Goal: Navigation & Orientation: Find specific page/section

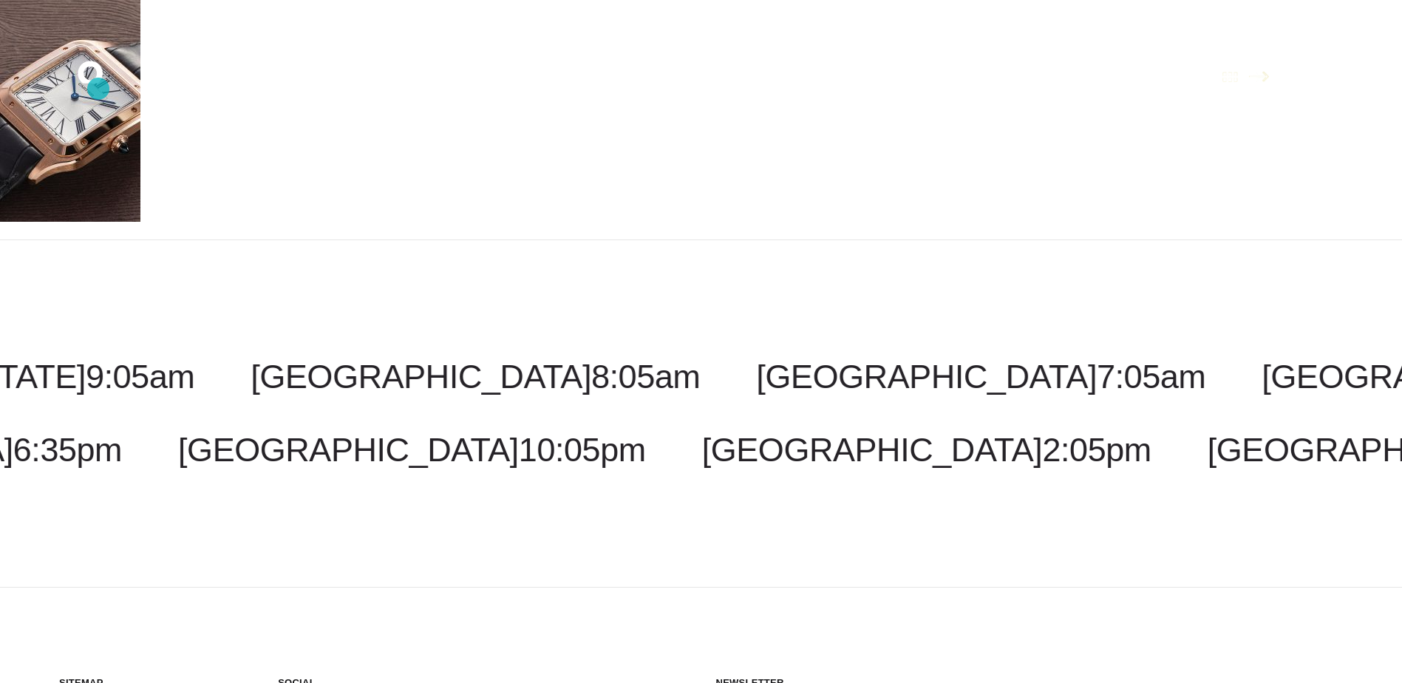
click at [98, 89] on icon ".st0{display:none;} .st1{display:inline;} .st2{font-family:'HelveticaNeue-Mediu…" at bounding box center [100, 76] width 95 height 38
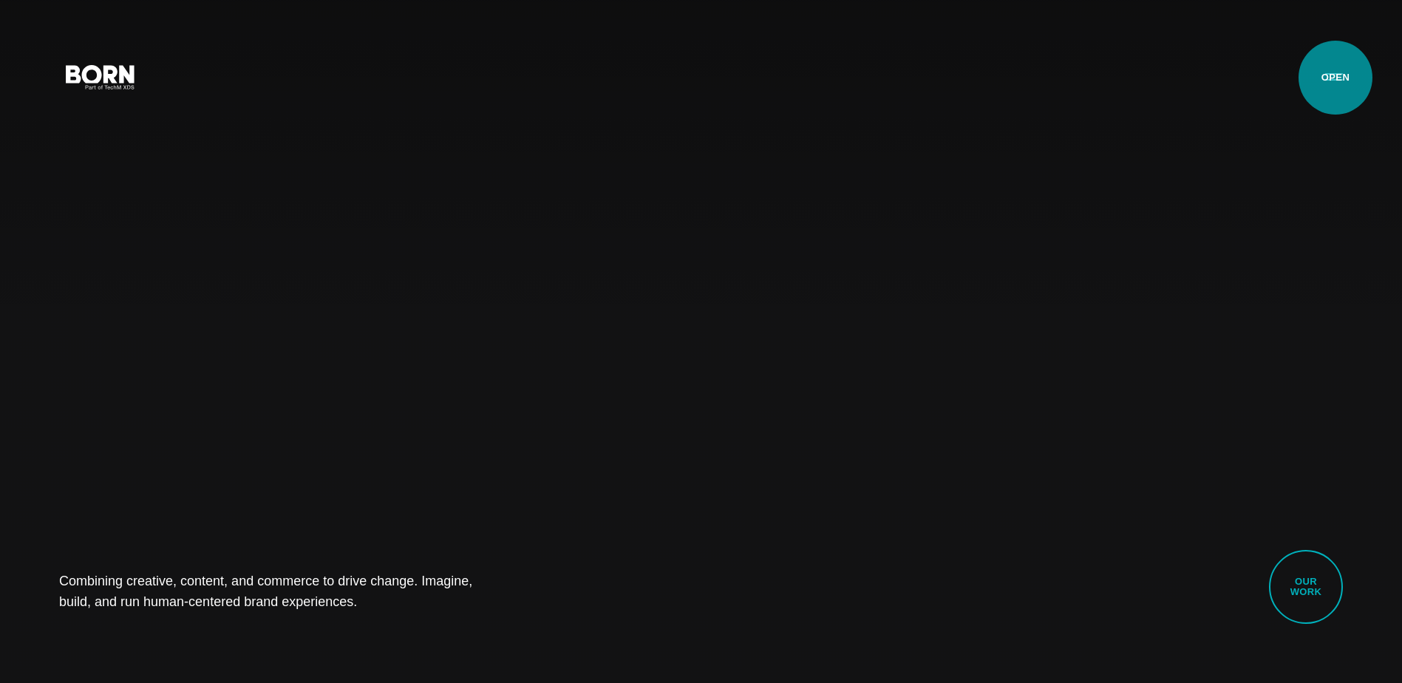
click at [1334, 78] on button "Primary Menu" at bounding box center [1333, 76] width 35 height 31
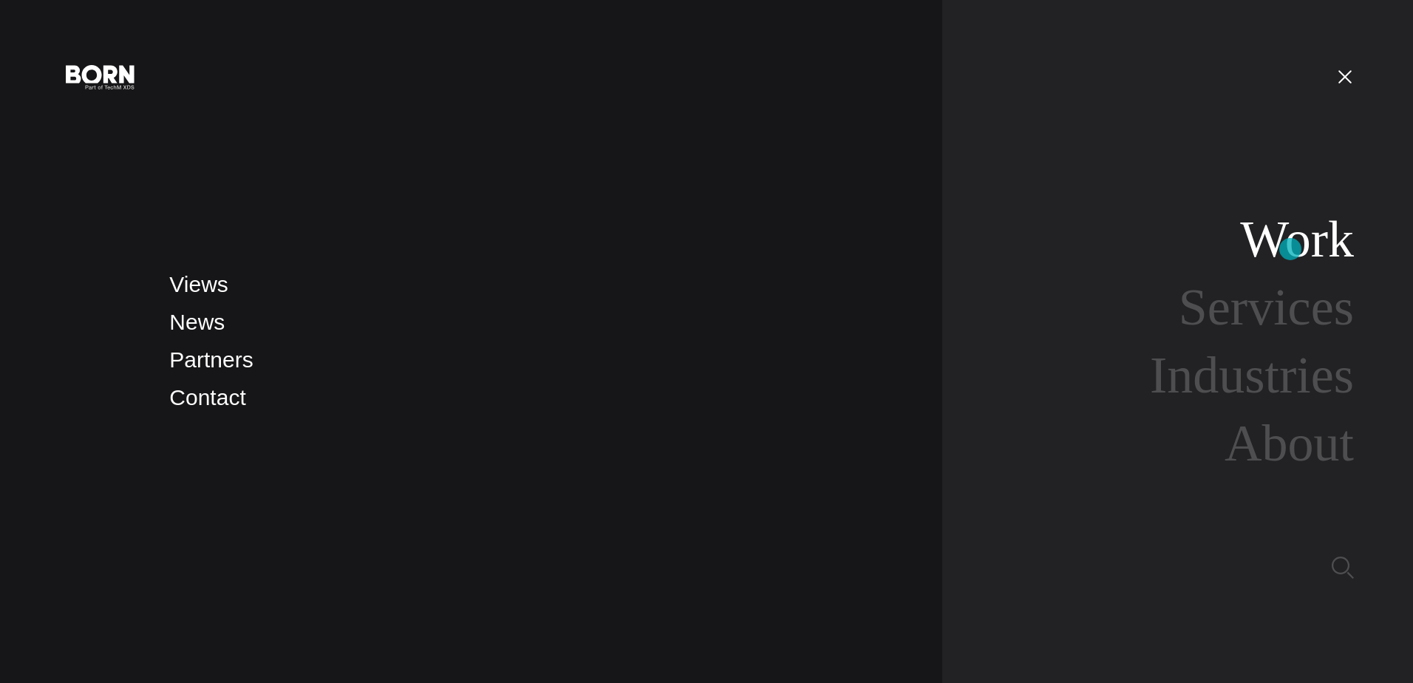
click at [1290, 249] on link "Work" at bounding box center [1297, 239] width 114 height 57
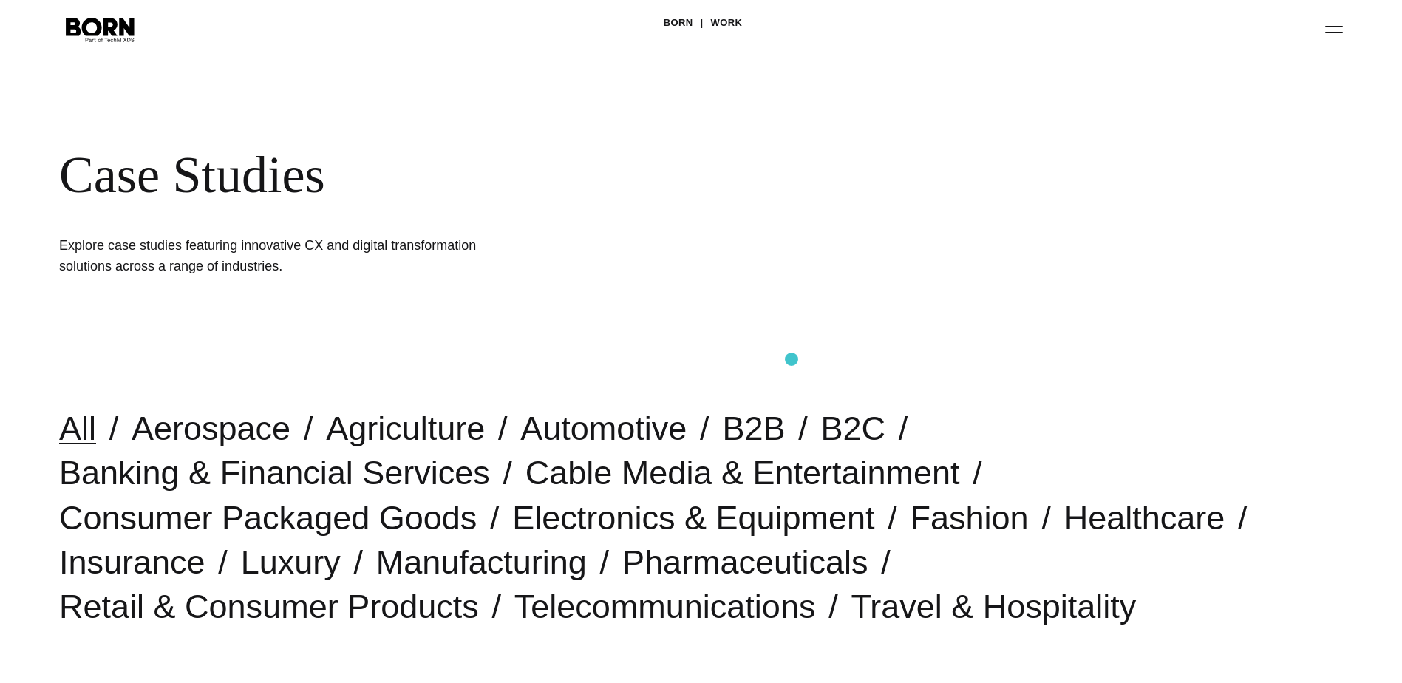
scroll to position [74, 0]
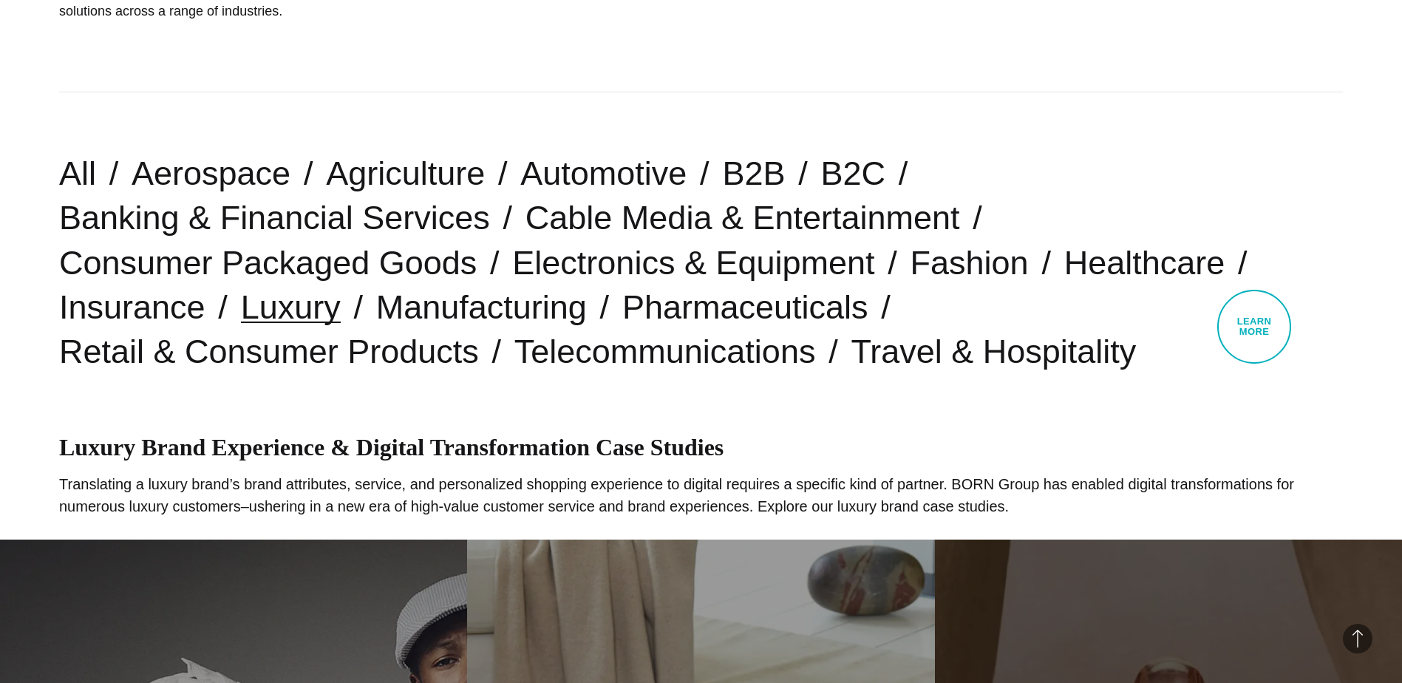
scroll to position [296, 0]
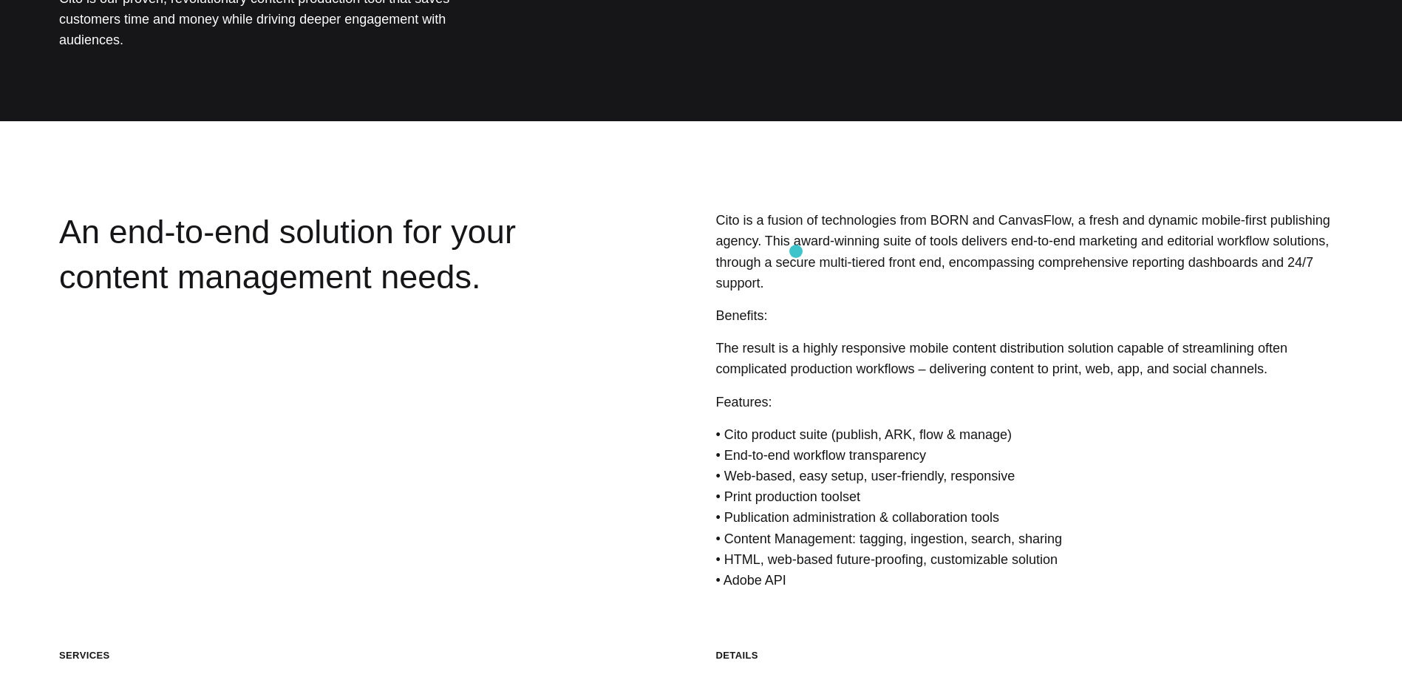
scroll to position [296, 0]
